Goal: Task Accomplishment & Management: Manage account settings

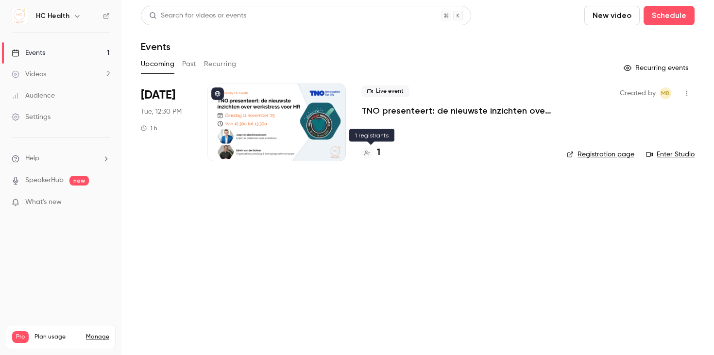
click at [370, 154] on icon at bounding box center [368, 153] width 6 height 6
click at [424, 121] on div "Live event TNO presenteert: de nieuwste inzichten over werkstress voor HR 1" at bounding box center [457, 123] width 190 height 78
click at [429, 111] on p "TNO presenteert: de nieuwste inzichten over werkstress voor HR" at bounding box center [457, 111] width 190 height 12
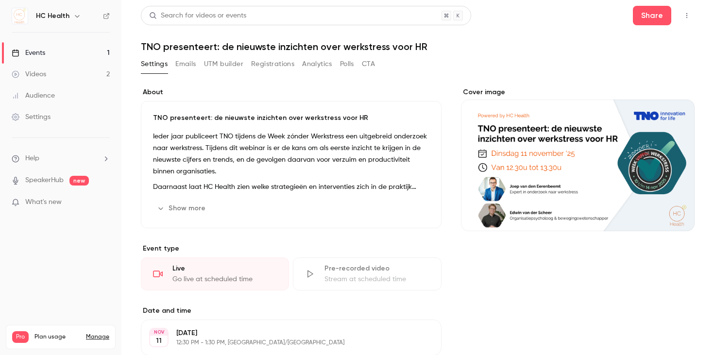
click at [198, 64] on div "Settings Emails UTM builder Registrations Analytics Polls CTA" at bounding box center [258, 64] width 234 height 16
click at [197, 64] on div "Settings Emails UTM builder Registrations Analytics Polls CTA" at bounding box center [258, 64] width 234 height 16
click at [196, 65] on button "Emails" at bounding box center [185, 64] width 20 height 16
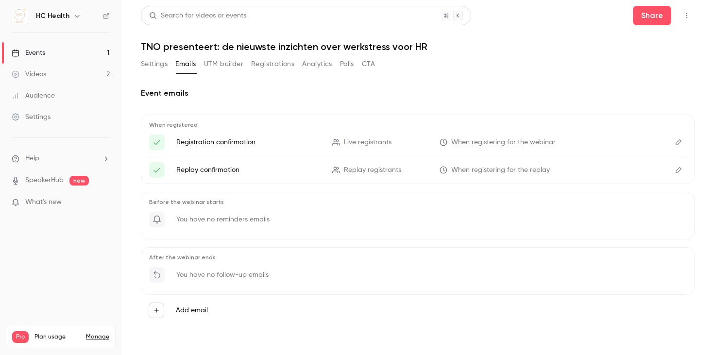
click at [685, 140] on button "Edit" at bounding box center [679, 143] width 16 height 16
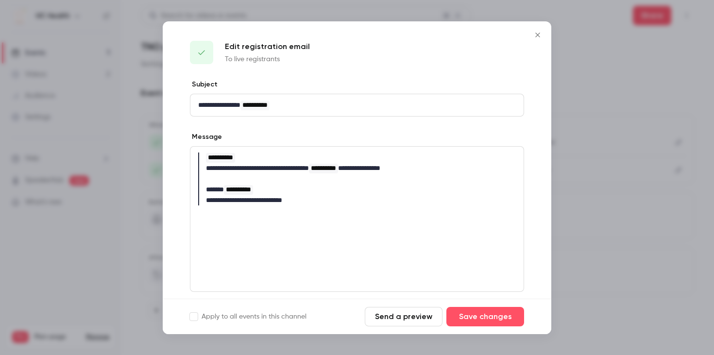
click at [398, 317] on button "Send a preview" at bounding box center [404, 316] width 78 height 19
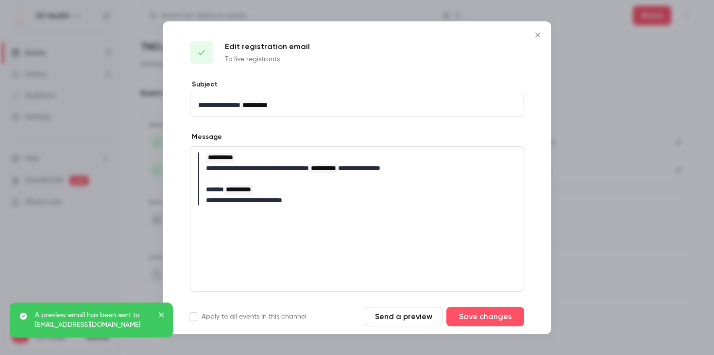
drag, startPoint x: 540, startPoint y: 36, endPoint x: 528, endPoint y: 64, distance: 29.6
click at [540, 36] on icon "Close" at bounding box center [538, 35] width 12 height 8
